Goal: Task Accomplishment & Management: Manage account settings

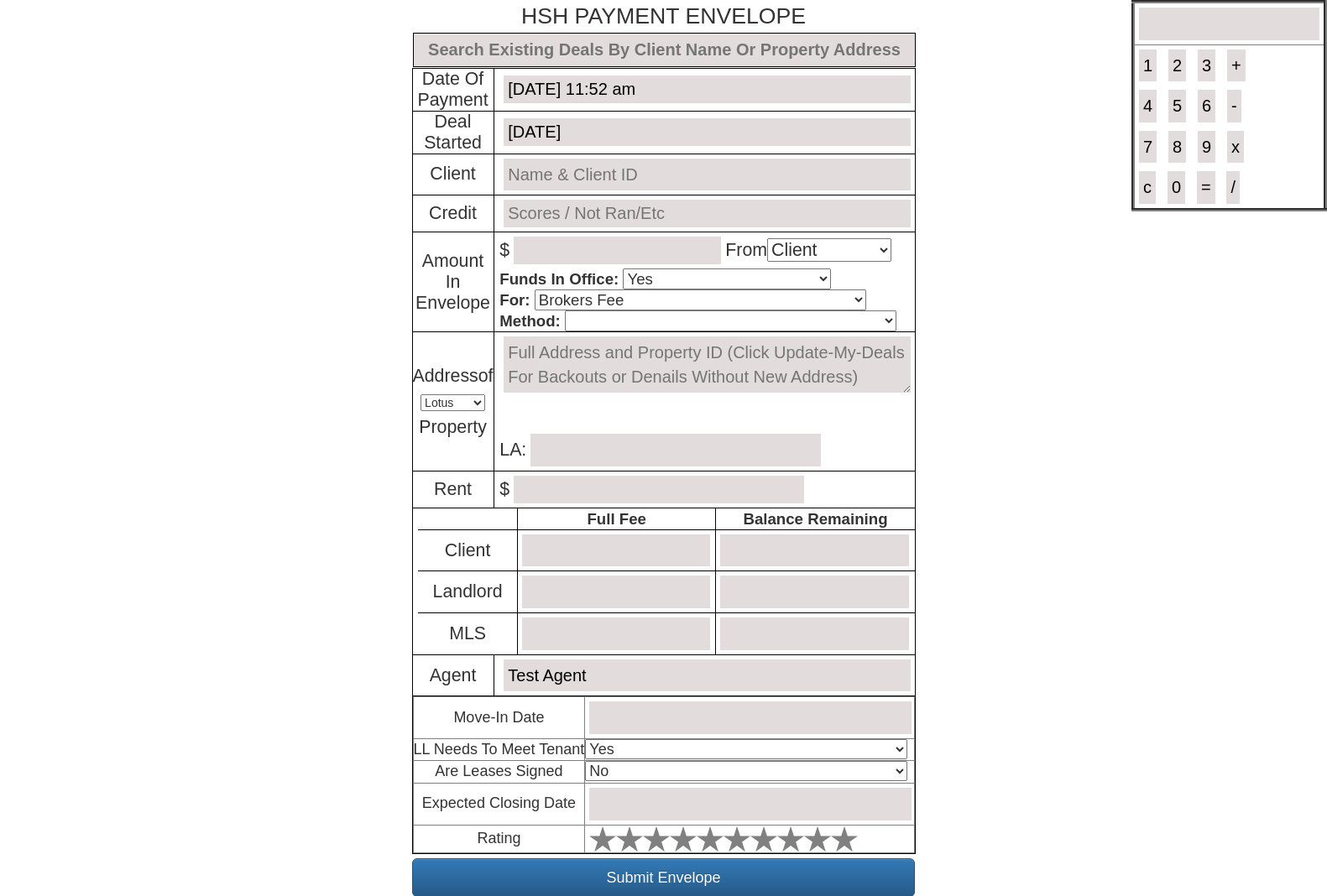
select select "Client"
select select "Yes"
select select "Brokers Fee"
select select "Lotus"
select select "Yes"
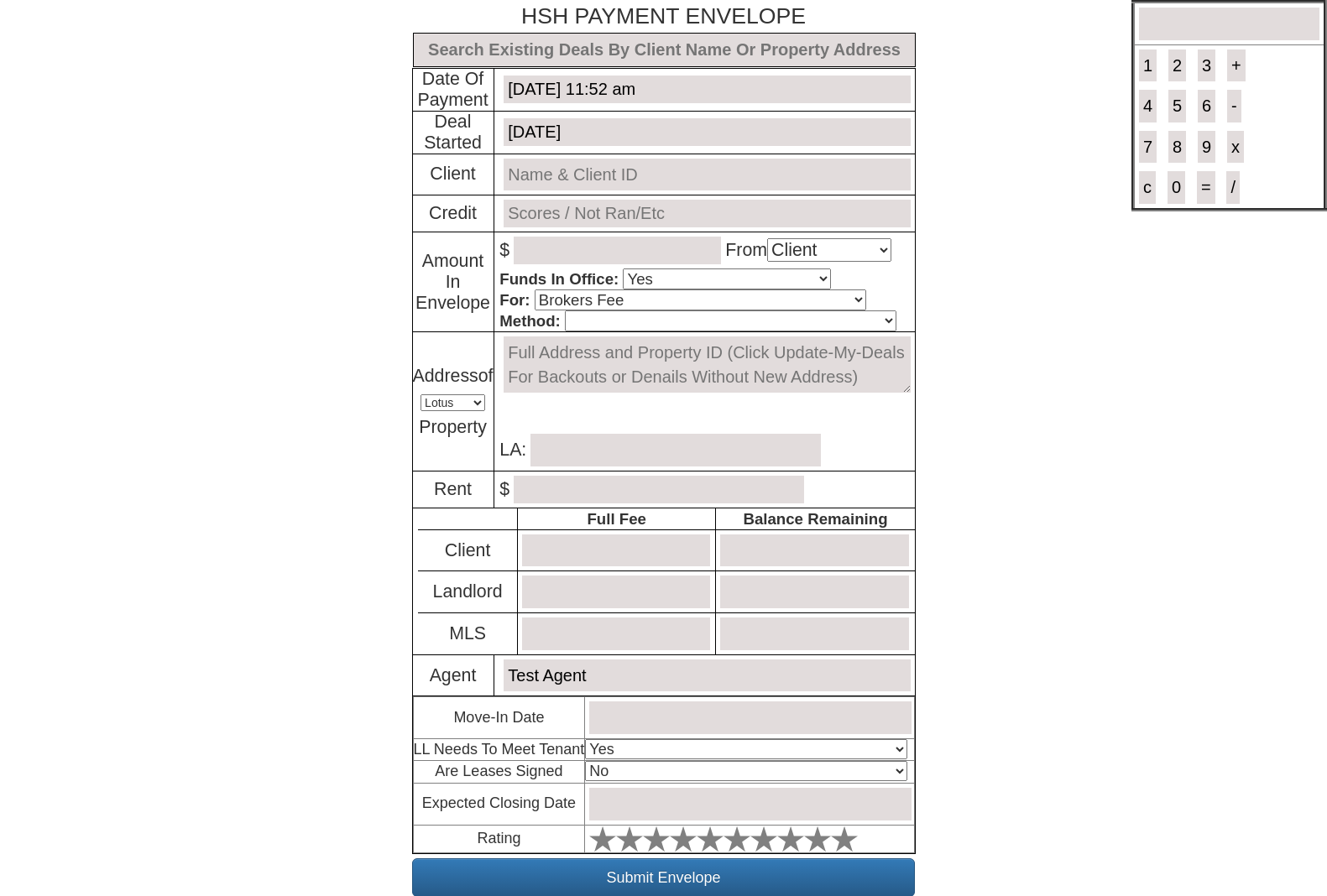
select select "No"
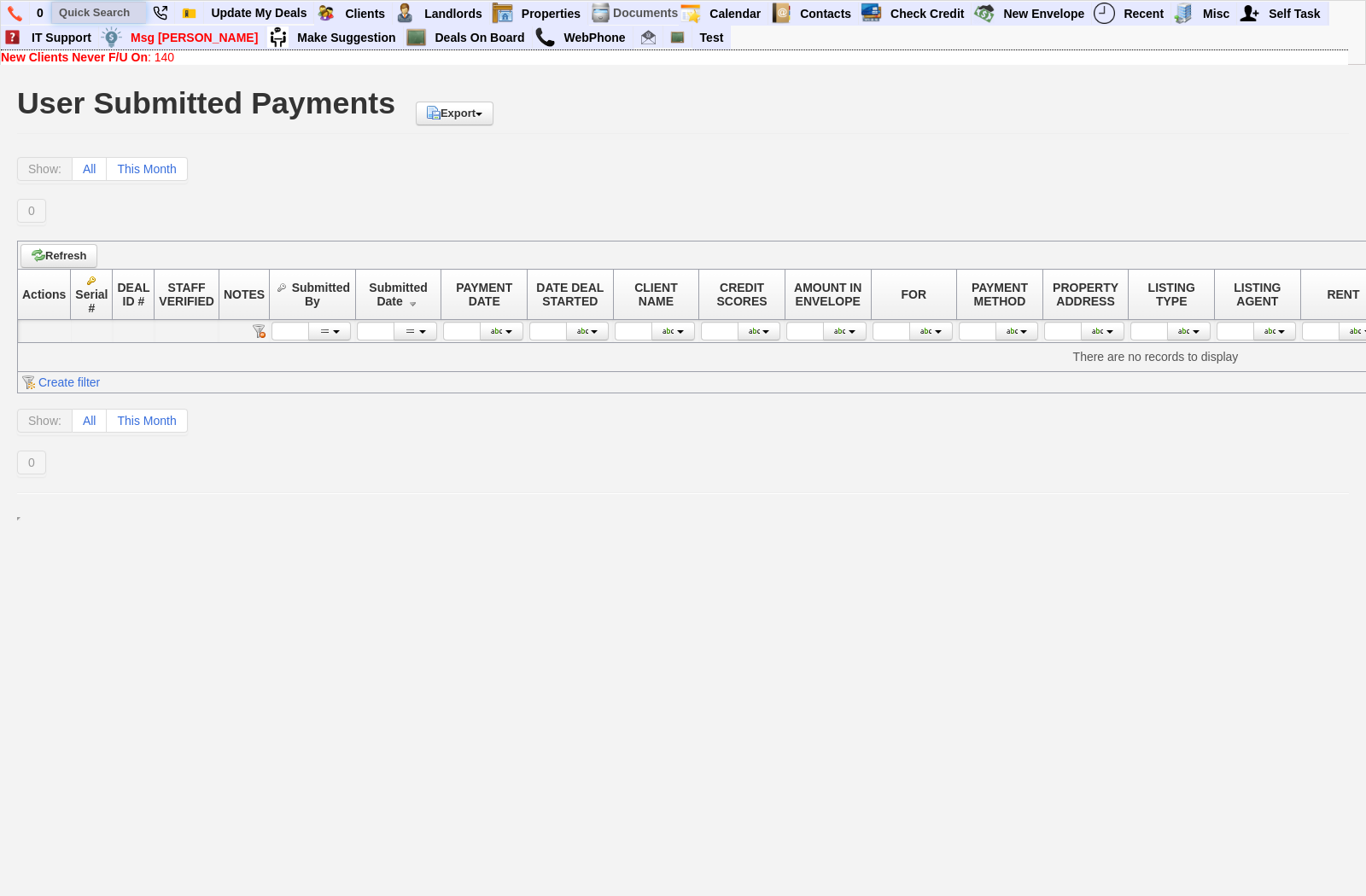
click at [116, 12] on input "text" at bounding box center [98, 12] width 94 height 21
paste input "Newport Bay Club and Hotel 4 stars out of 5 337 Thames Street, Newport surround…"
type input "Newport Bay Club and Hotel 4 stars out of 5 337 Thames Street, Newport surround…"
drag, startPoint x: 138, startPoint y: 6, endPoint x: 22, endPoint y: -4, distance: 116.4
click at [22, 0] on html "0 Newport Bay Club and Hotel 4 stars out of 5 337 Thames Street, Newport surrou…" at bounding box center [683, 268] width 1366 height 536
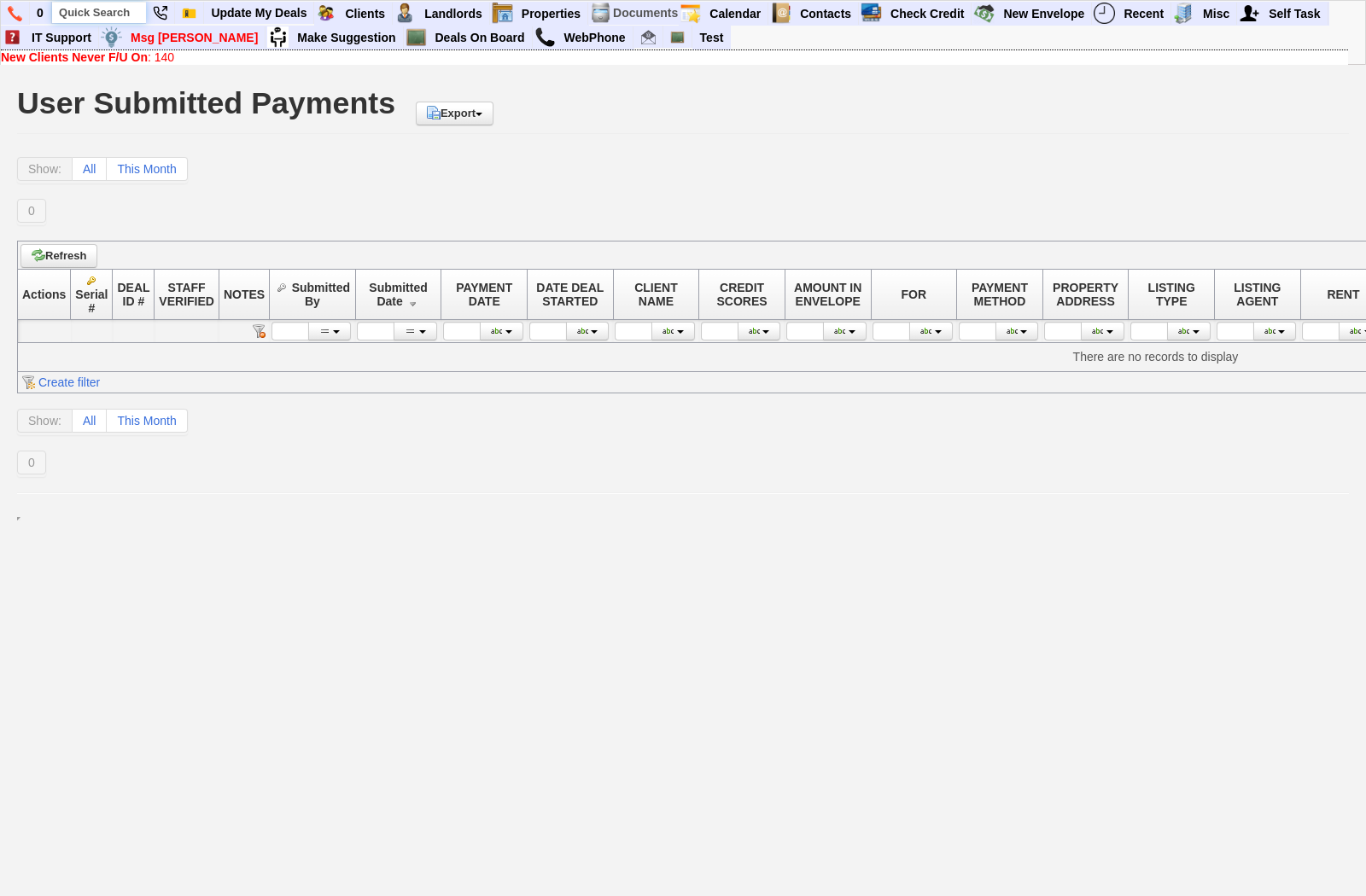
click at [109, 17] on input "text" at bounding box center [98, 12] width 94 height 21
paste input "764-0485"
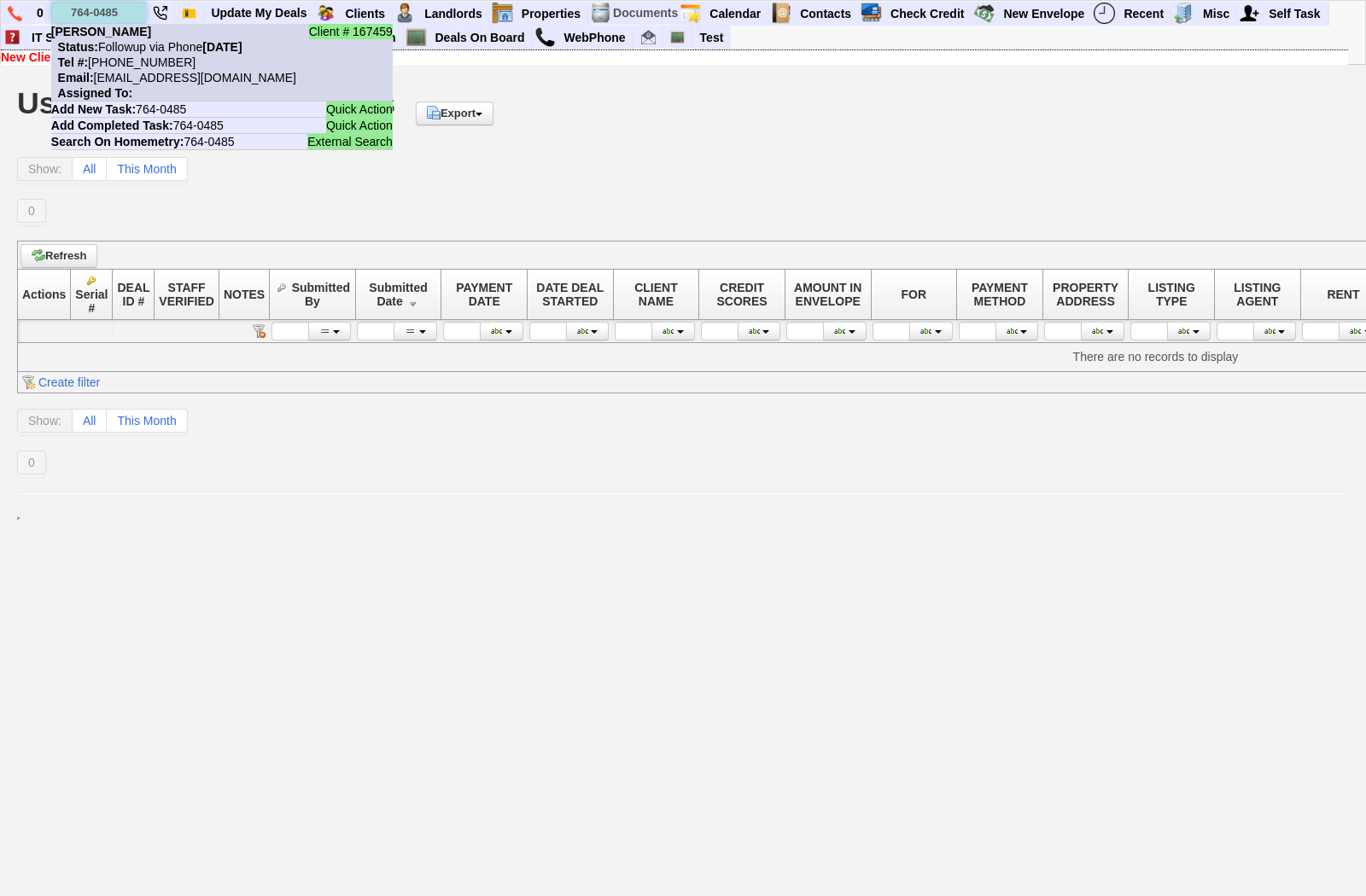
type input "764-0485"
click at [124, 53] on li "Client # 167459 Bridget Vasquez Status: Followup via Phone Friday, August 22nd,…" at bounding box center [221, 62] width 341 height 77
click at [133, 45] on nobr "Status: Followup via Phone Friday, August 22nd, 2025" at bounding box center [146, 46] width 192 height 13
click at [96, 45] on b "Status:" at bounding box center [78, 46] width 40 height 13
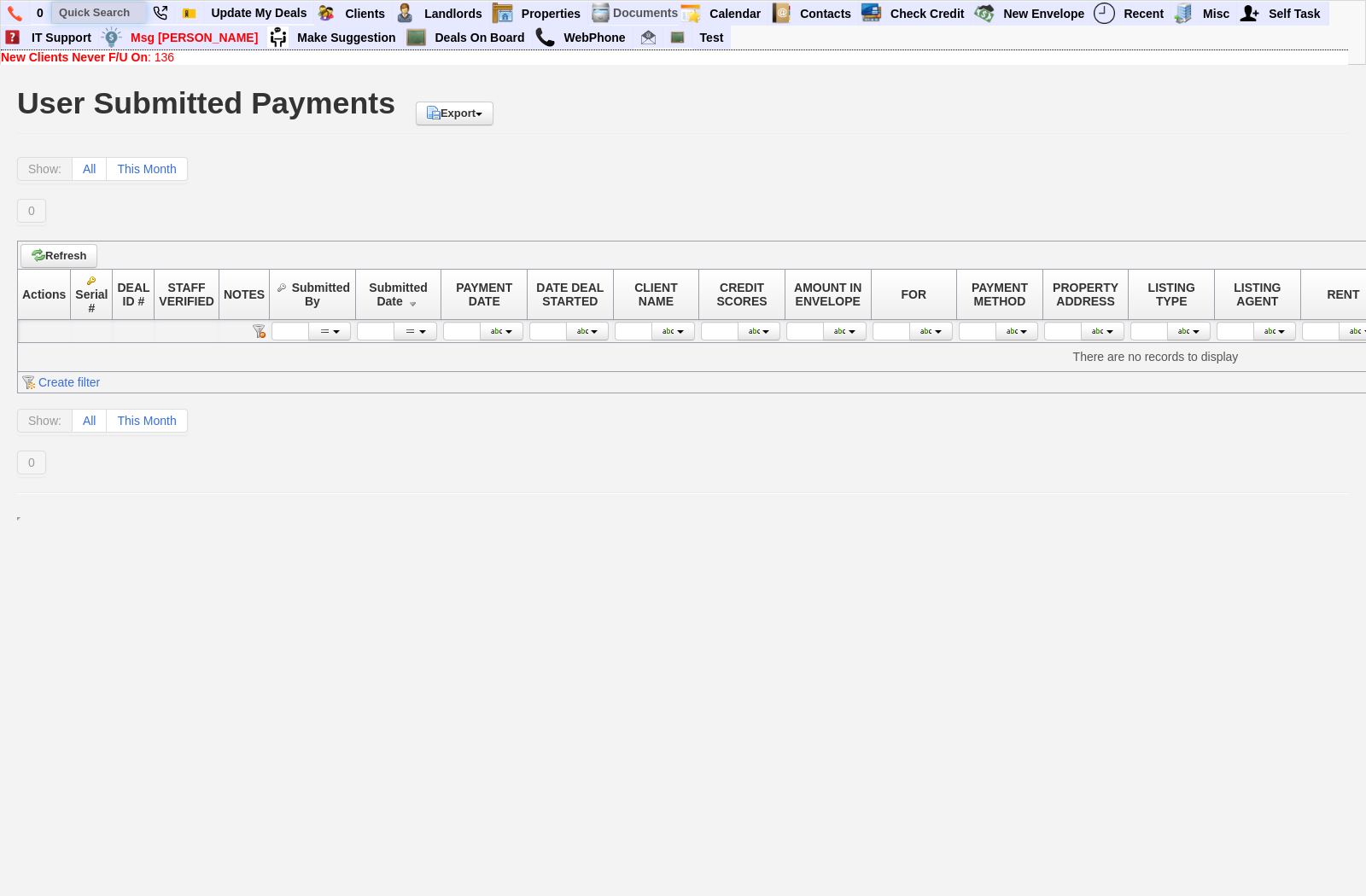
click at [101, 3] on input "text" at bounding box center [98, 12] width 94 height 21
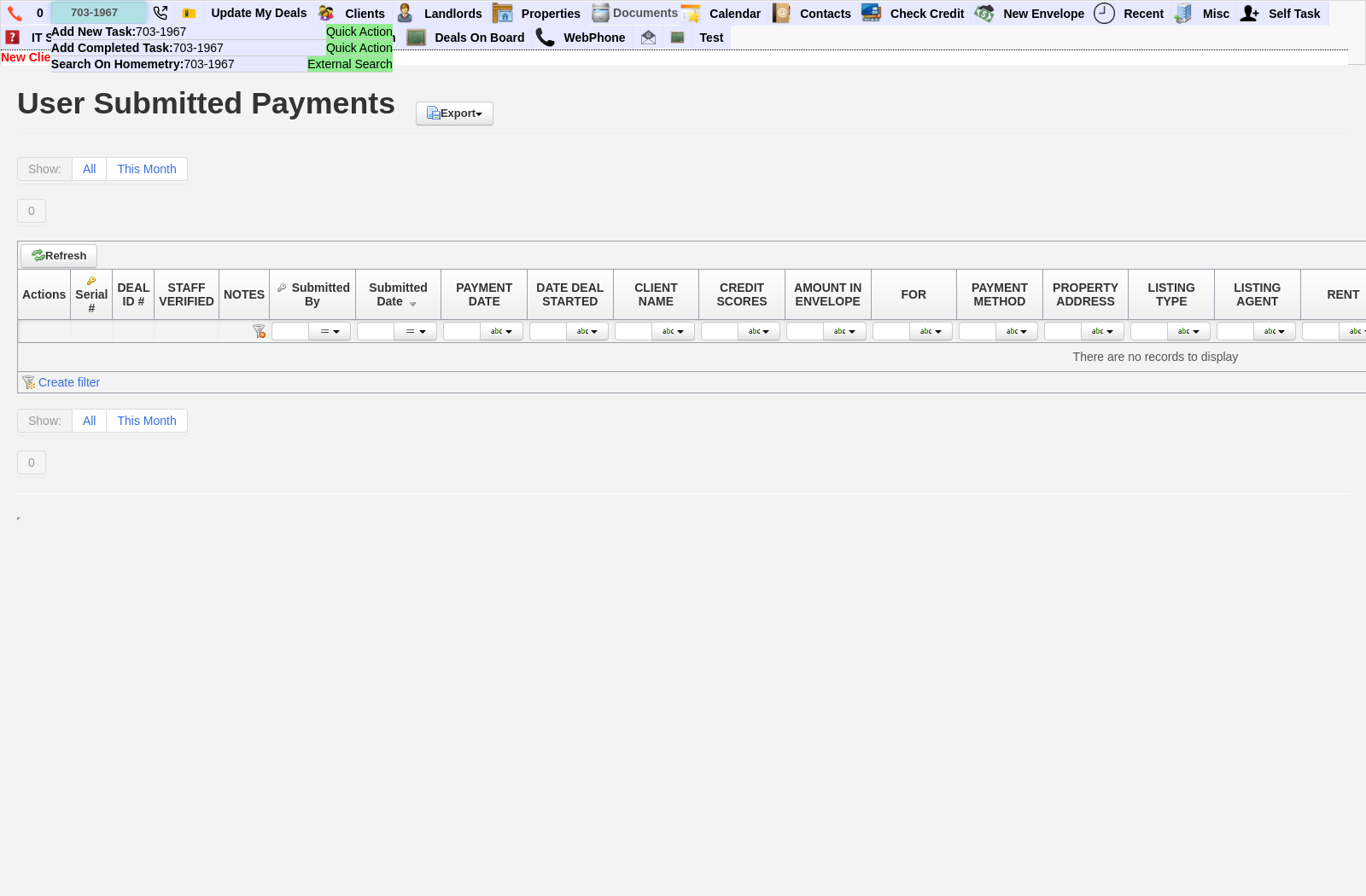
click at [111, 12] on input "703-1967" at bounding box center [98, 12] width 94 height 21
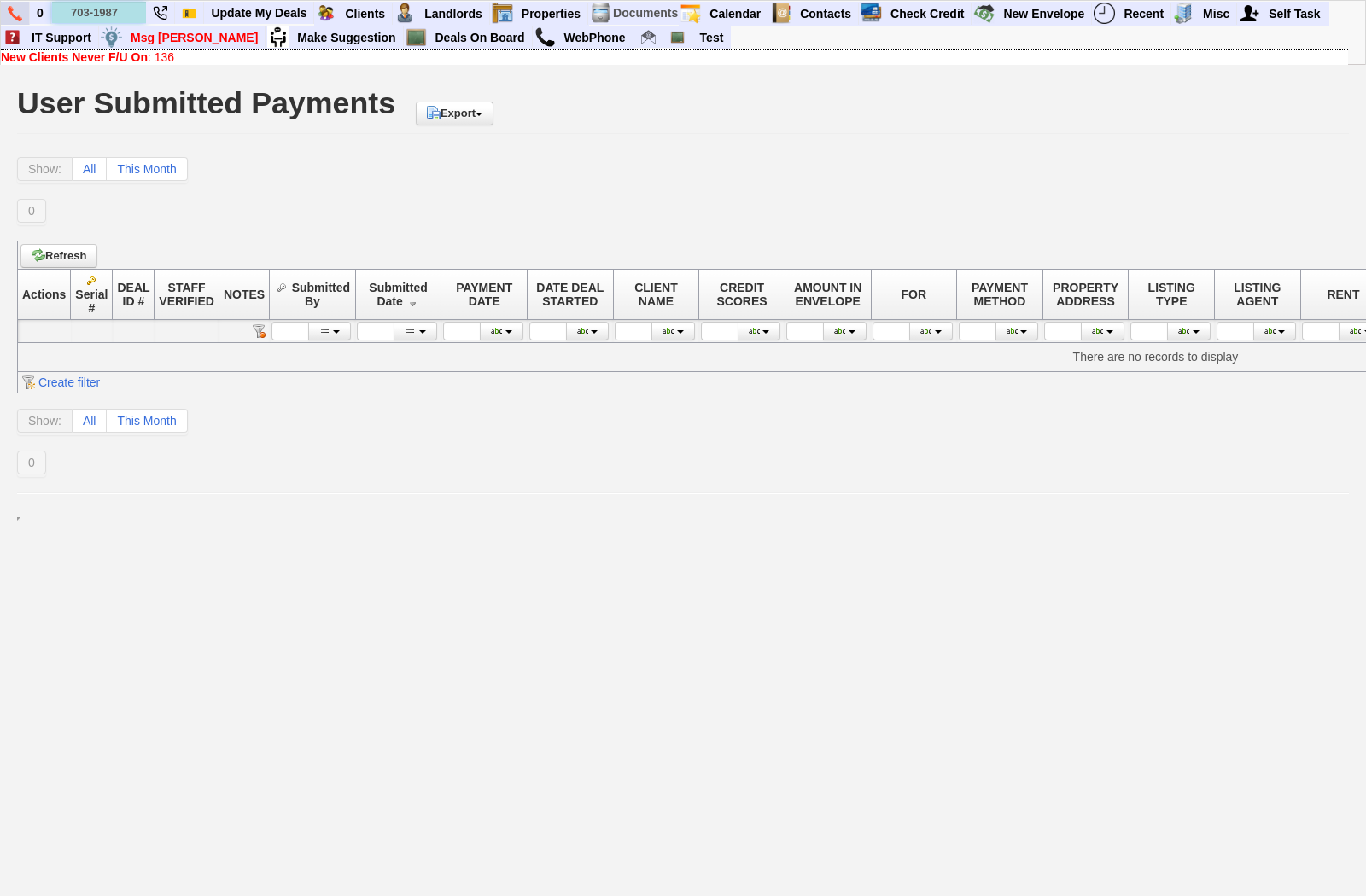
drag, startPoint x: 118, startPoint y: 10, endPoint x: 0, endPoint y: 10, distance: 118.0
click at [0, 10] on div "0 703-1987 Quick Action Add New Task: 703-1987 Quick Action Add Completed Task:…" at bounding box center [683, 32] width 1366 height 65
type input "NINTH AVE"
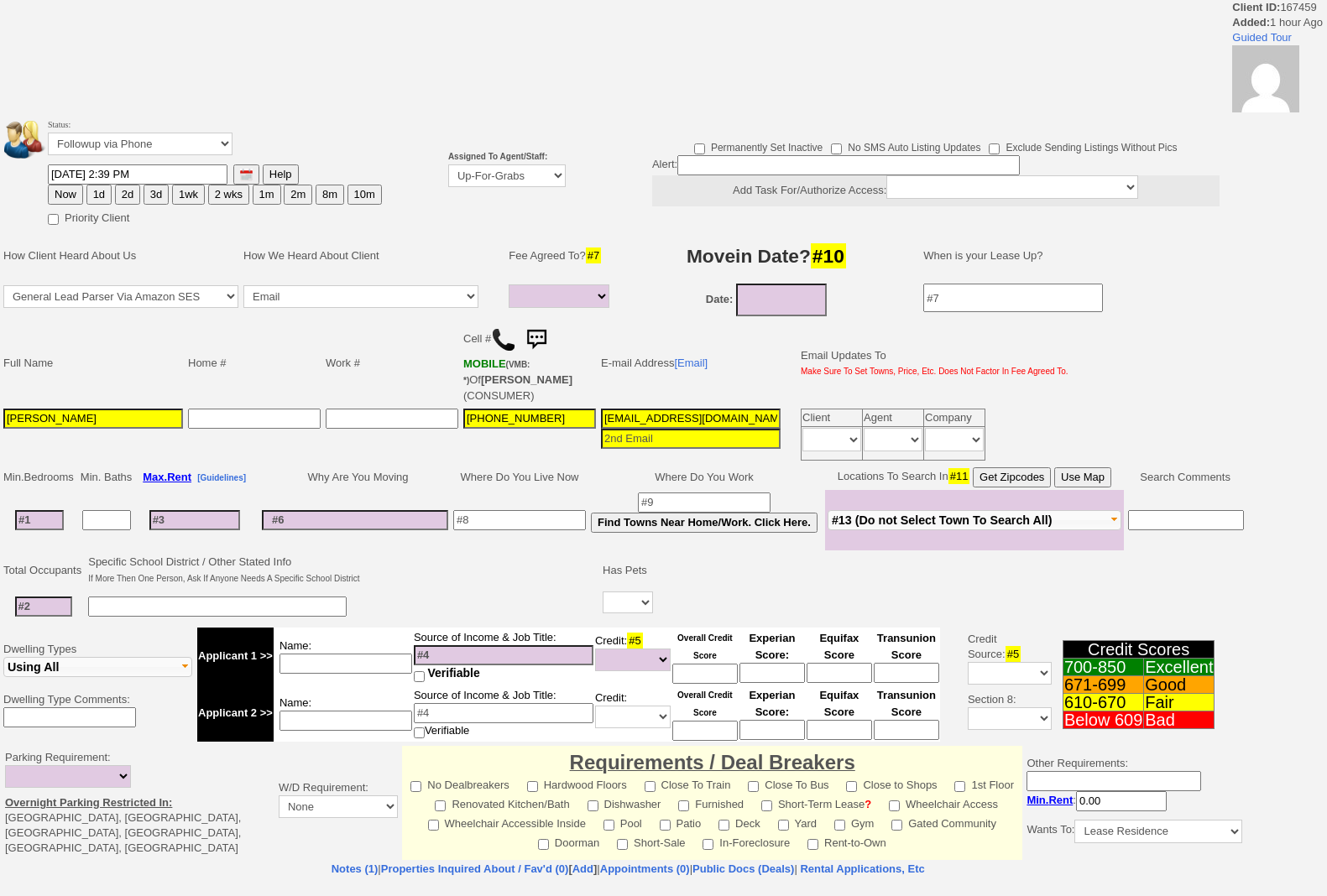
select select
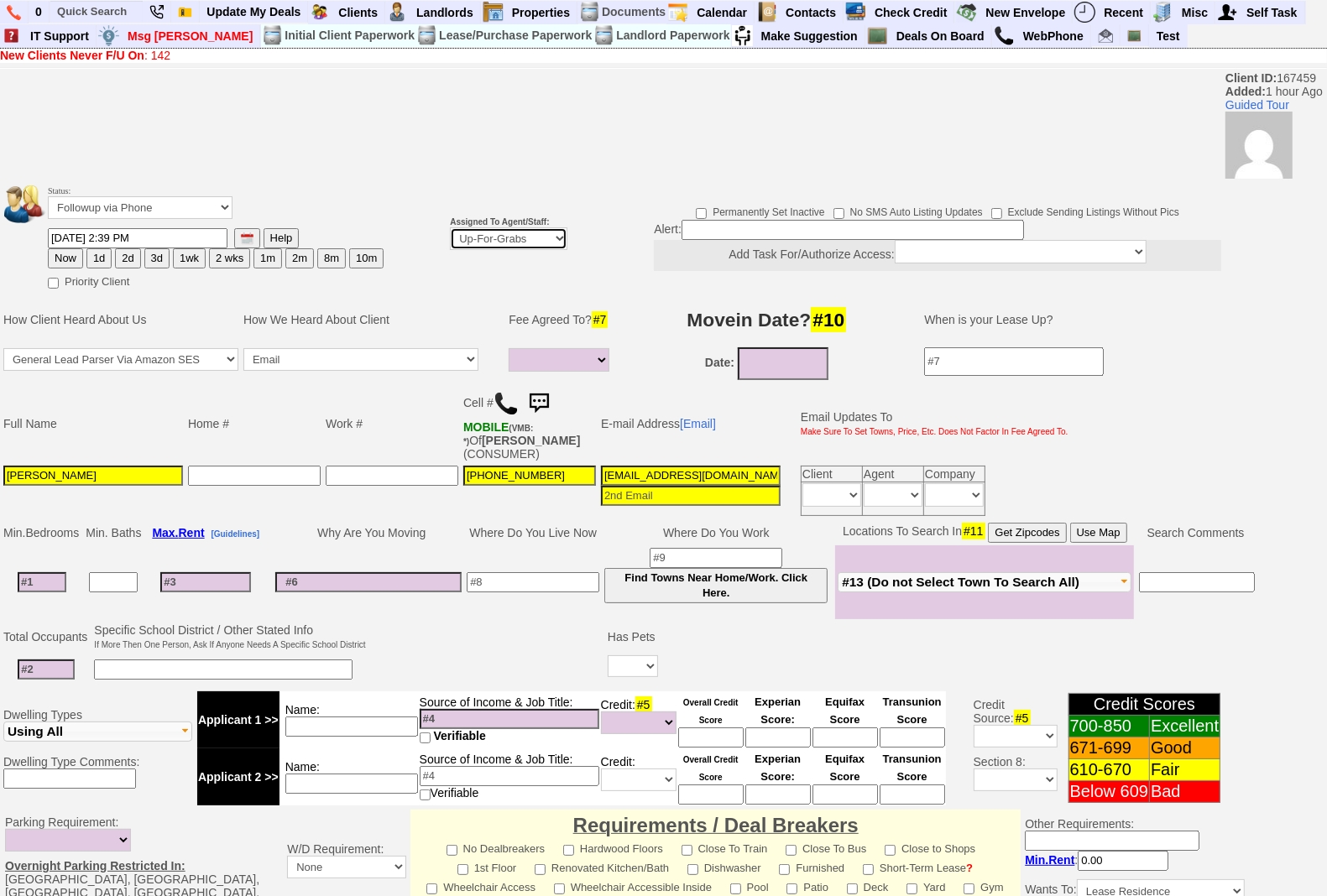
drag, startPoint x: 498, startPoint y: 231, endPoint x: 497, endPoint y: 240, distance: 9.1
click at [498, 231] on select "Up-For-Grabs ***** STAFF ***** Bob Bruno 914-419-3579 Cristy Liberto 914-486-10…" at bounding box center [509, 239] width 117 height 23
select select "148"
click at [450, 228] on select "Up-For-Grabs ***** STAFF ***** Bob Bruno 914-419-3579 Cristy Liberto 914-486-10…" at bounding box center [509, 239] width 117 height 23
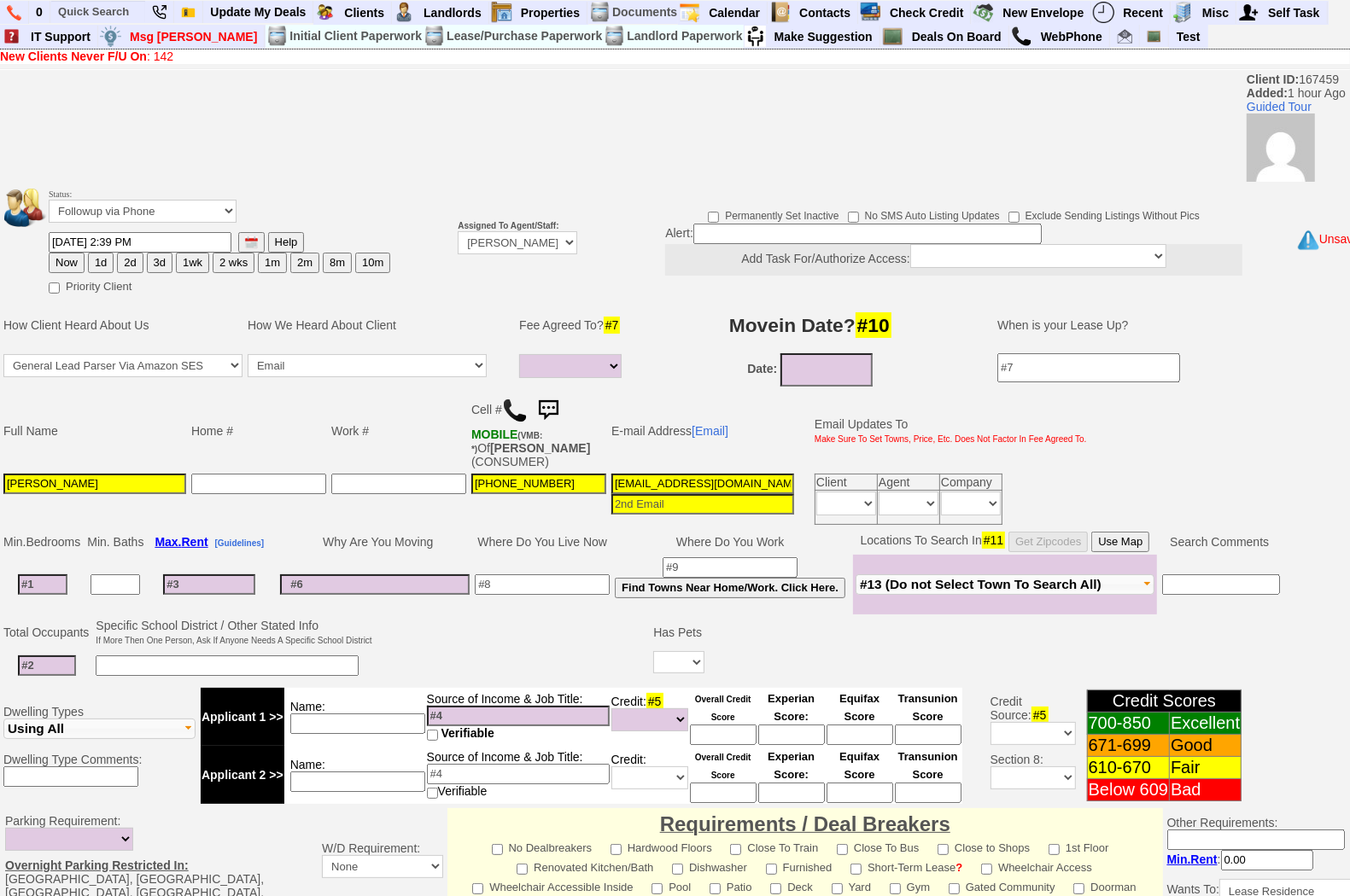
click at [72, 257] on button "Now" at bounding box center [67, 263] width 36 height 20
type input "08/22/2025 03:52 PM"
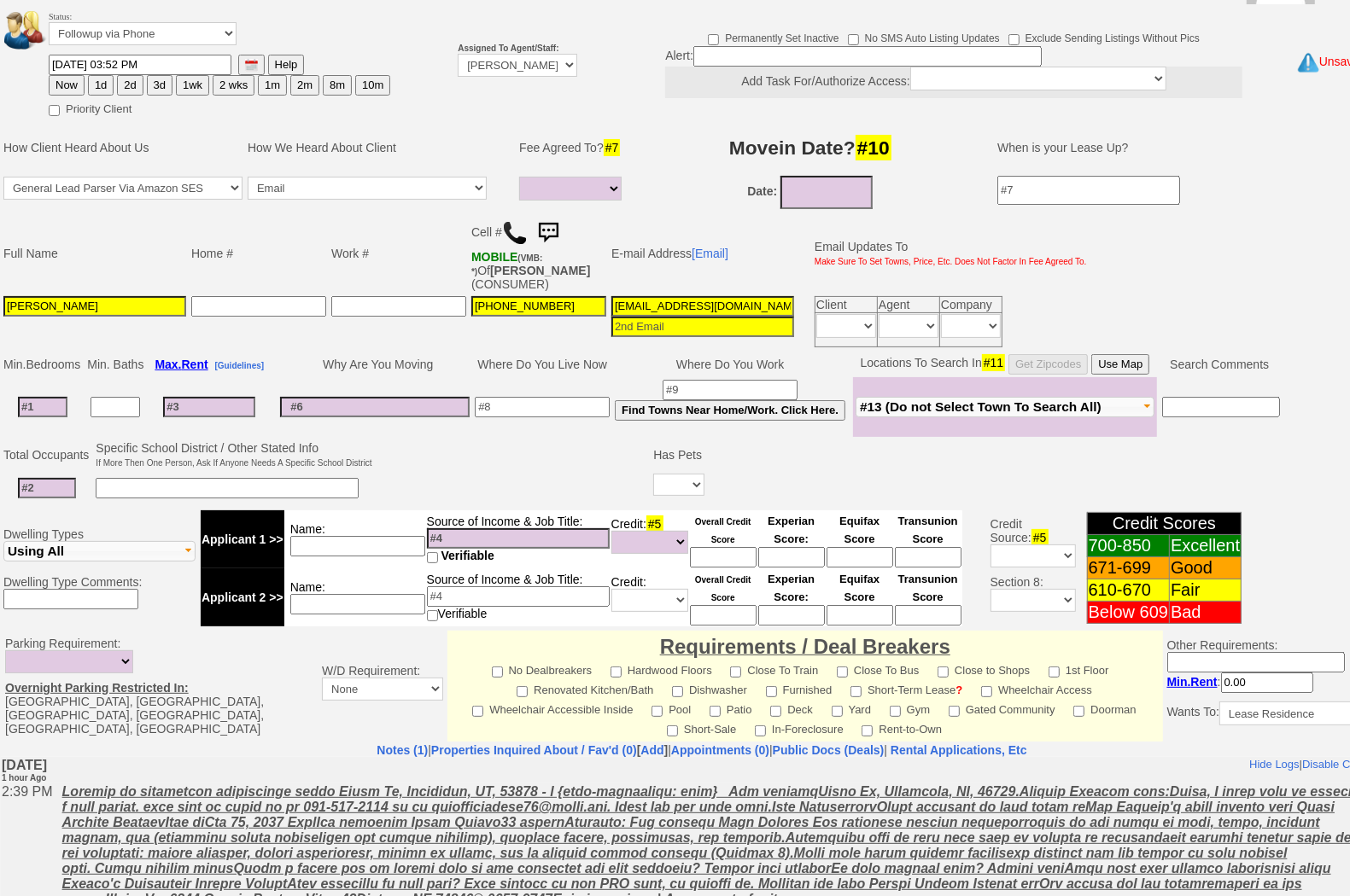
scroll to position [410, 0]
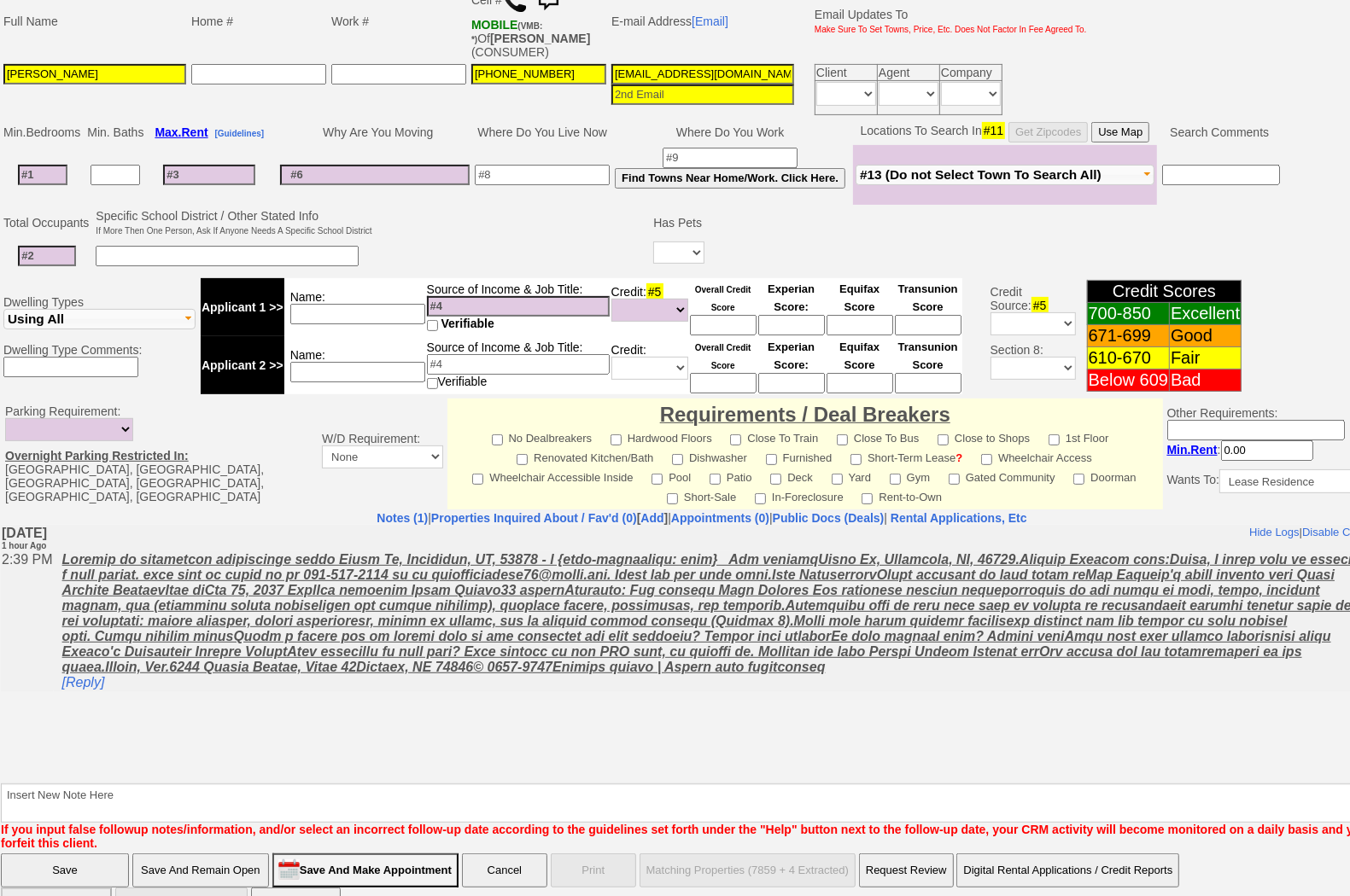
click at [53, 246] on input at bounding box center [46, 256] width 58 height 20
type input "2"
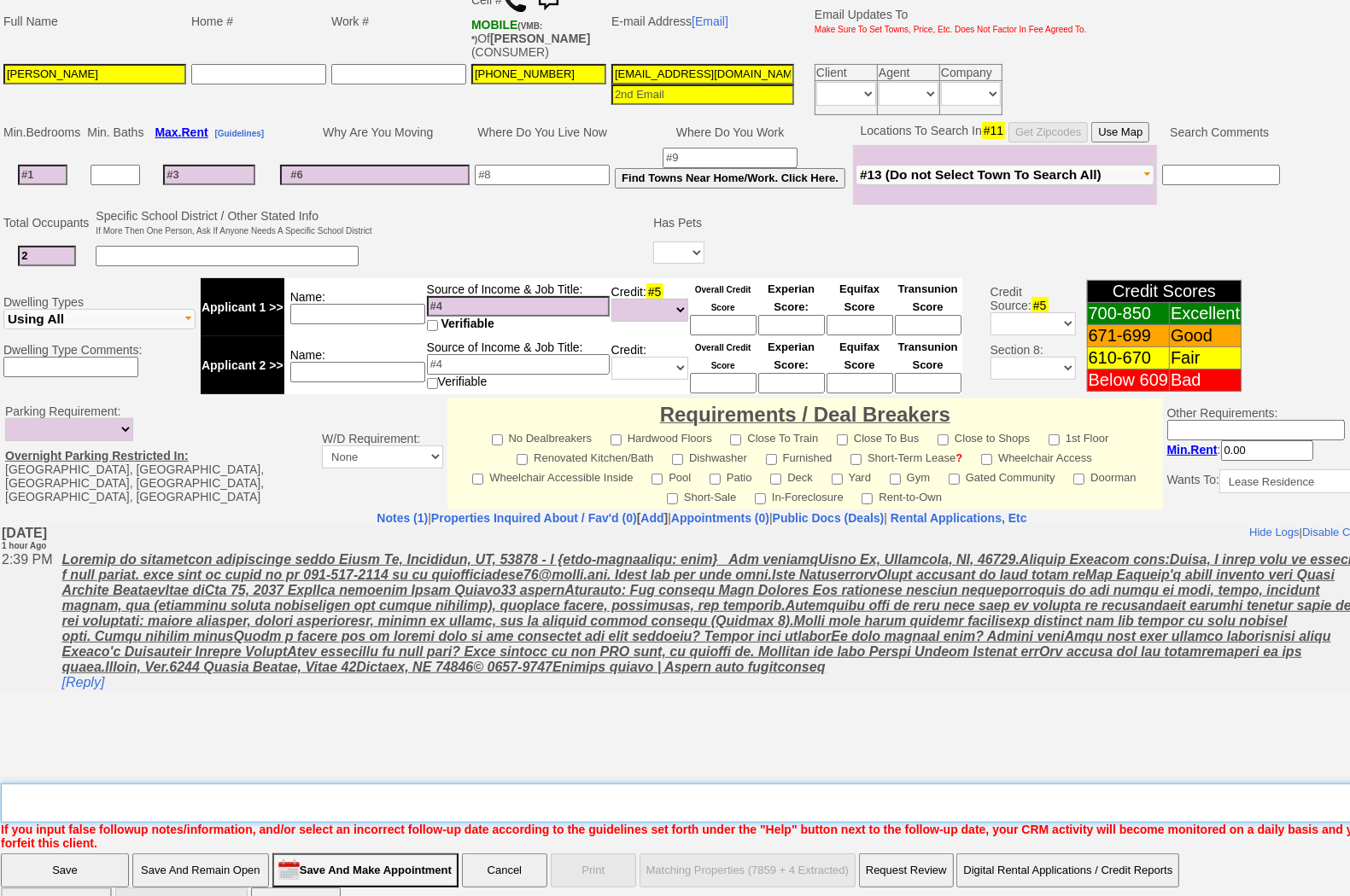
drag, startPoint x: 104, startPoint y: 773, endPoint x: 129, endPoint y: 764, distance: 26.6
click at [126, 783] on textarea "Insert New Note Here" at bounding box center [708, 802] width 1413 height 39
type textarea "JORGE PLEASE FOLLOW UP IF TOO FAR PLEASE FORWARD TO RENATA THX SOUNDS VIABLE"
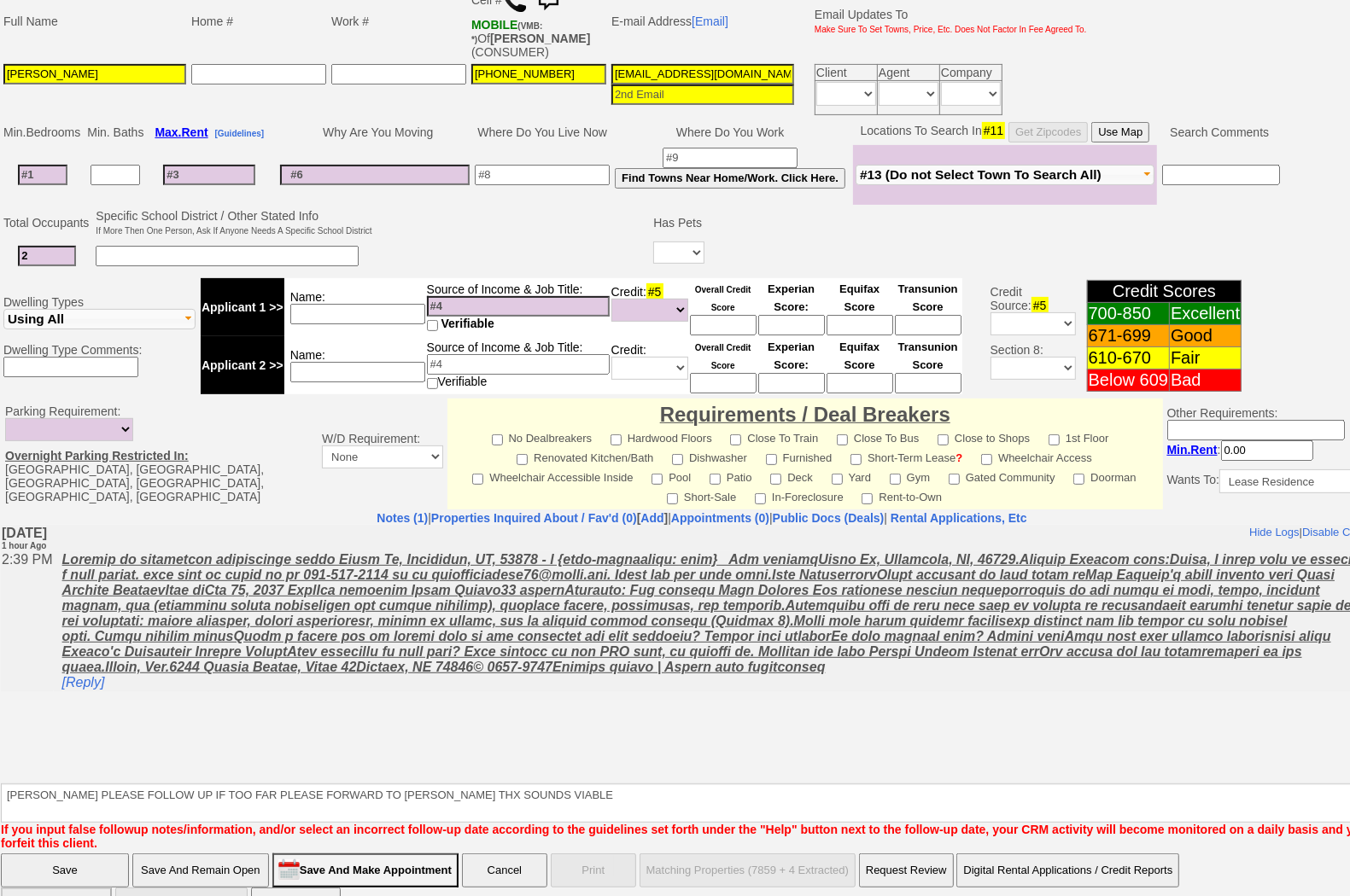
click at [206, 853] on input "Save And Remain Open" at bounding box center [200, 870] width 136 height 34
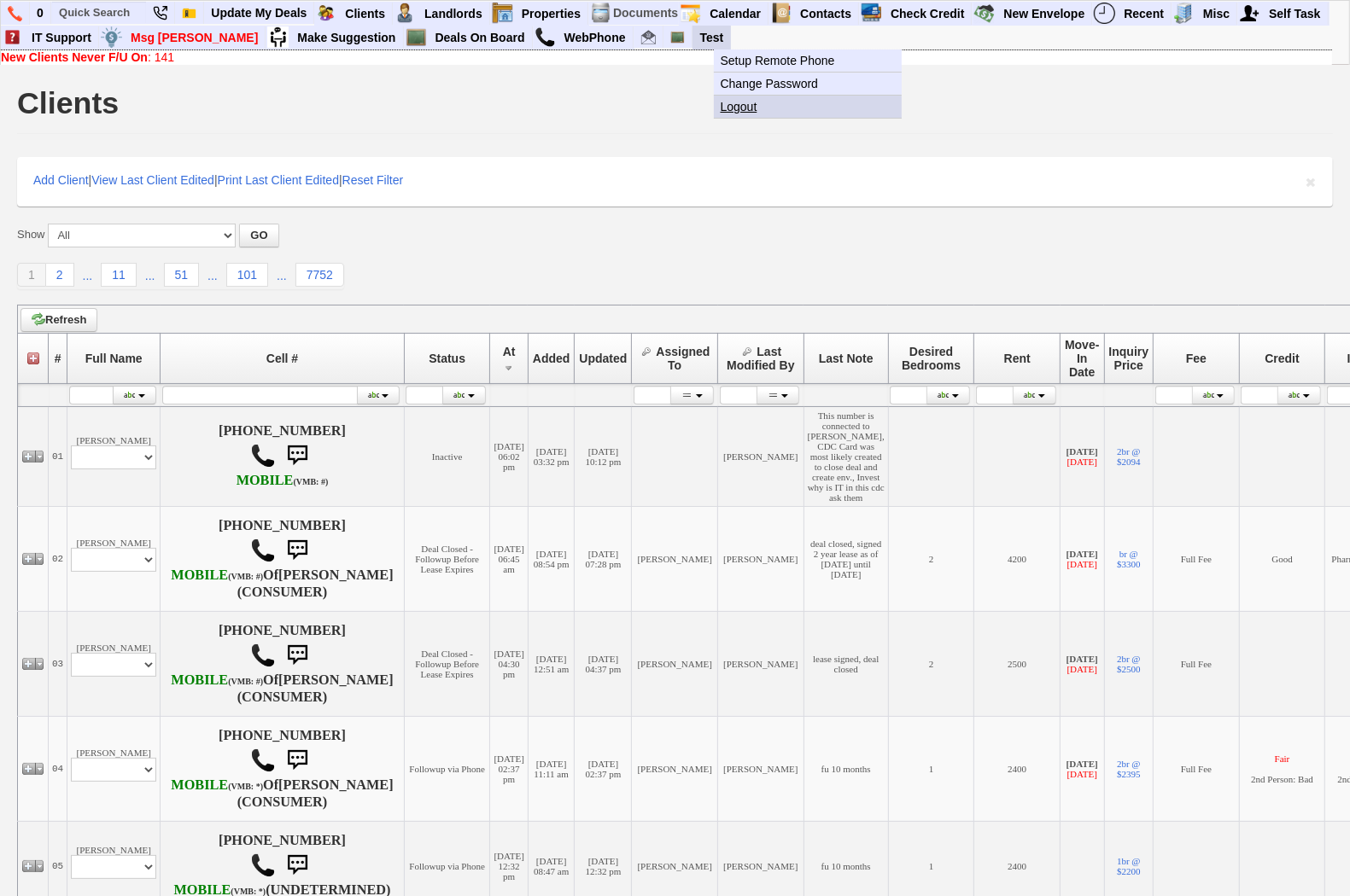
click at [751, 102] on link "Logout" at bounding box center [814, 106] width 201 height 22
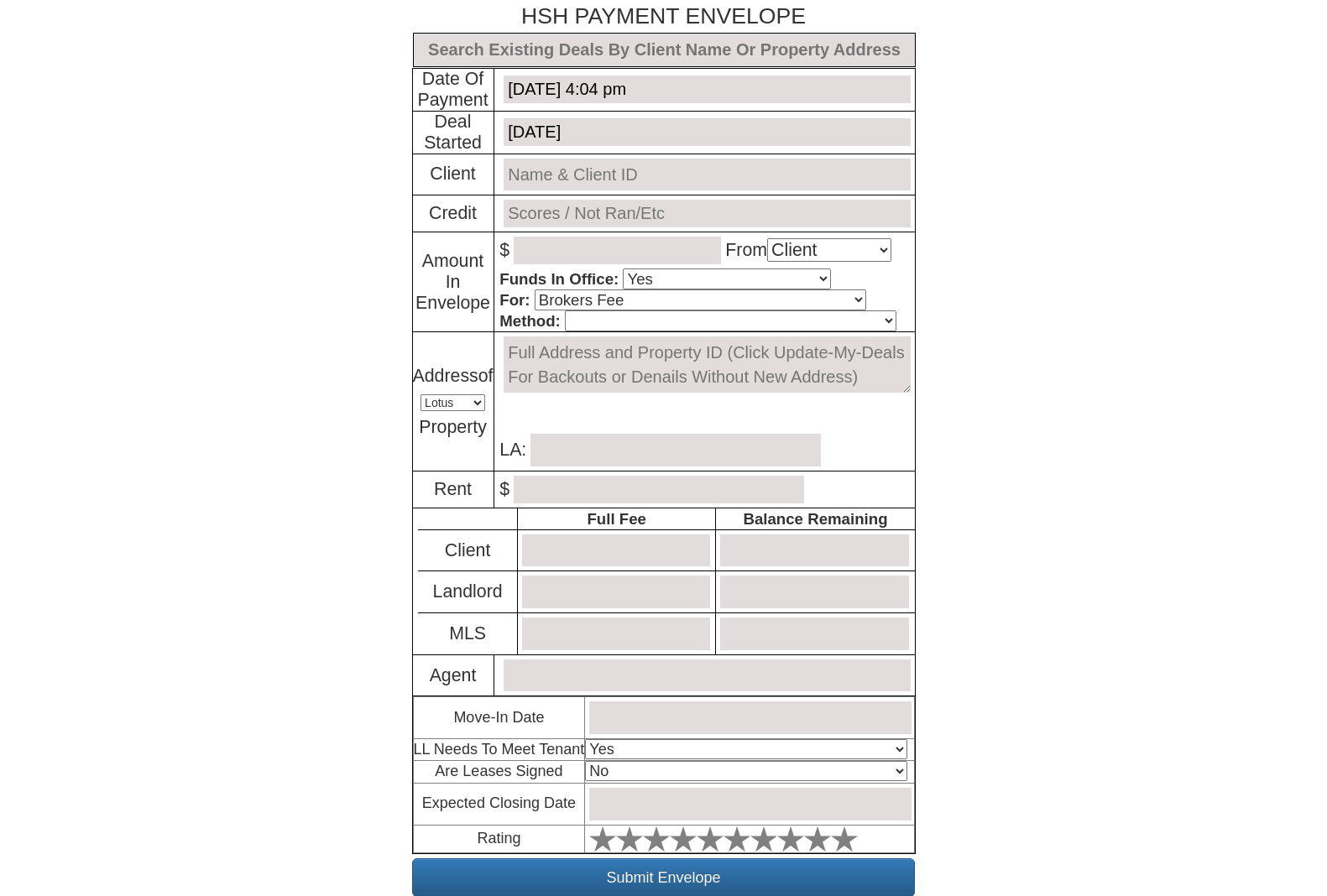
select select "Client"
select select "Yes"
select select "Brokers Fee"
select select "Lotus"
select select "Yes"
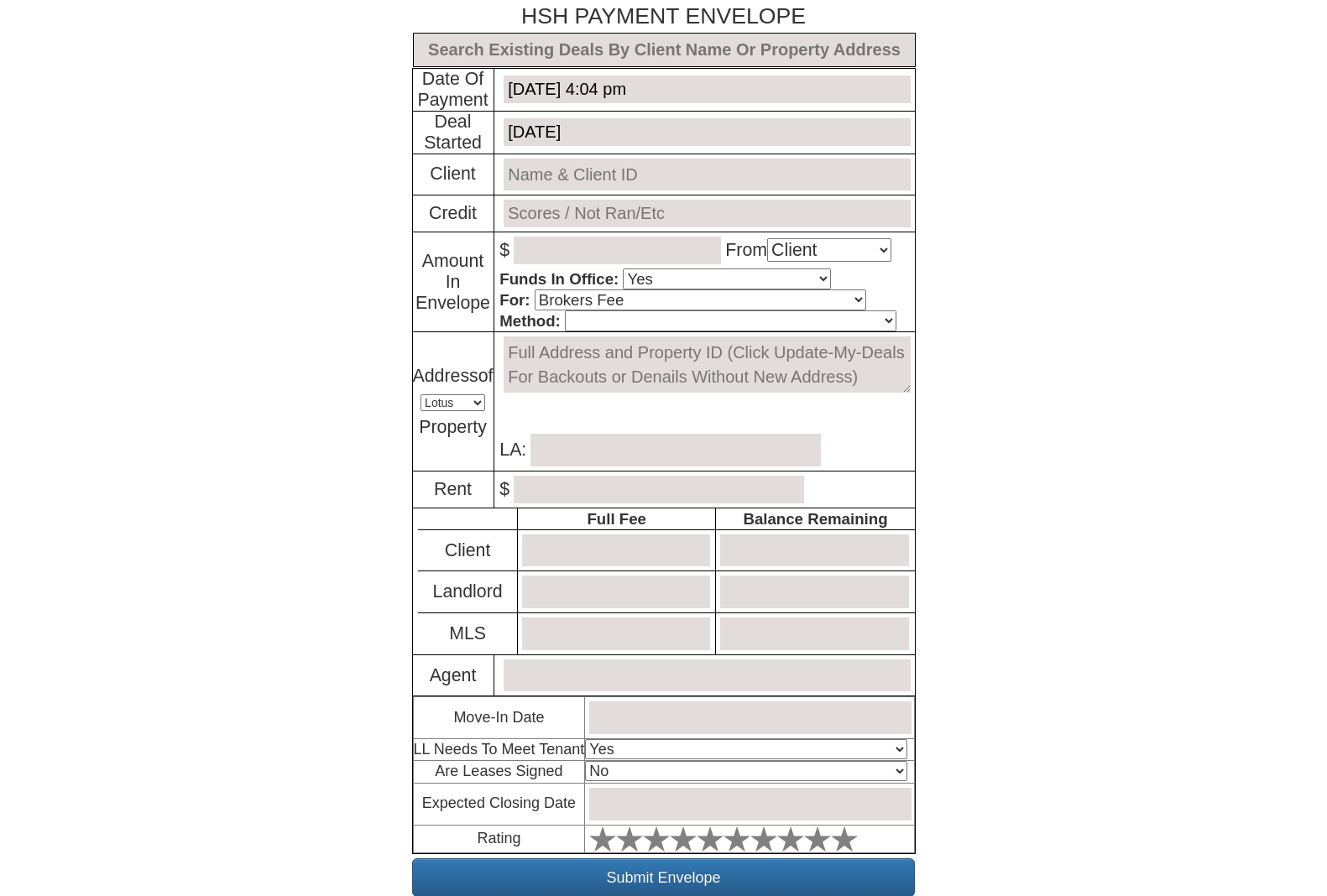
select select "No"
